Goal: Browse casually: Explore the website without a specific task or goal

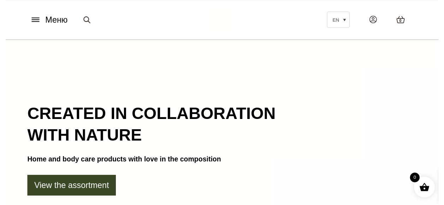
scroll to position [35, 0]
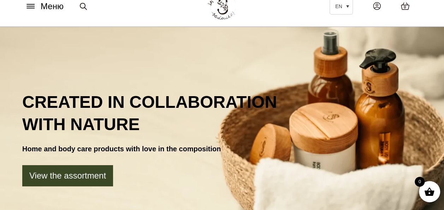
click at [33, 5] on icon at bounding box center [30, 5] width 11 height 7
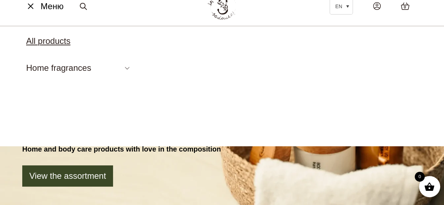
click at [53, 40] on link "All products" at bounding box center [48, 41] width 44 height 10
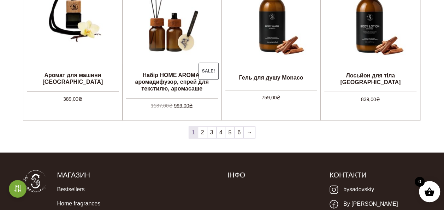
scroll to position [636, 0]
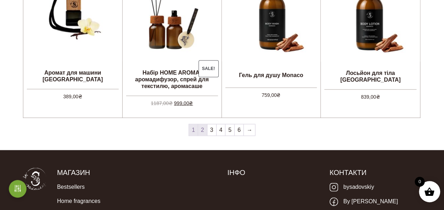
click at [203, 129] on link "2" at bounding box center [202, 129] width 9 height 11
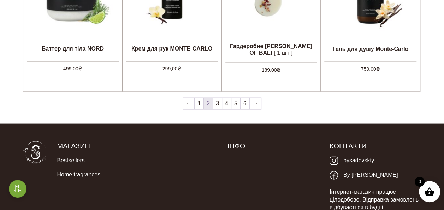
scroll to position [672, 0]
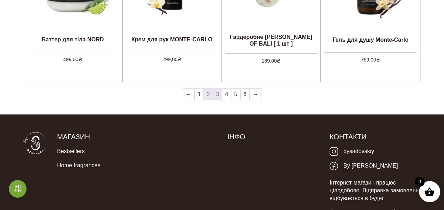
click at [216, 94] on link "3" at bounding box center [217, 94] width 9 height 11
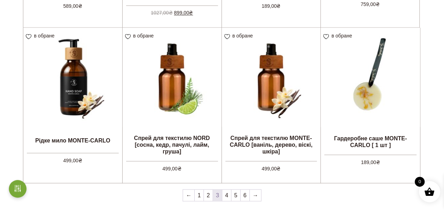
scroll to position [636, 0]
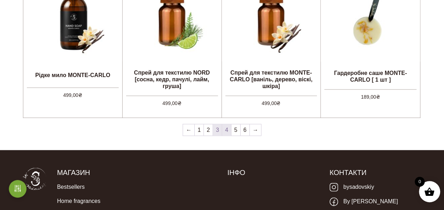
click at [228, 127] on link "4" at bounding box center [226, 129] width 9 height 11
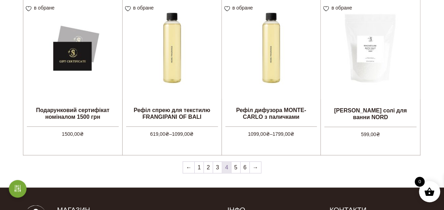
scroll to position [601, 0]
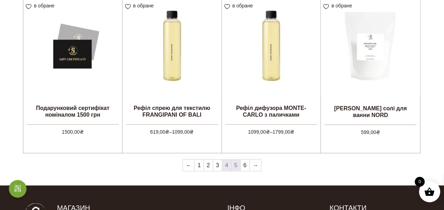
click at [237, 163] on link "5" at bounding box center [236, 164] width 9 height 11
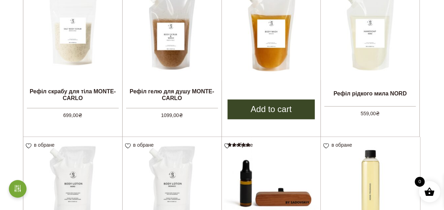
scroll to position [566, 0]
